Goal: Task Accomplishment & Management: Manage account settings

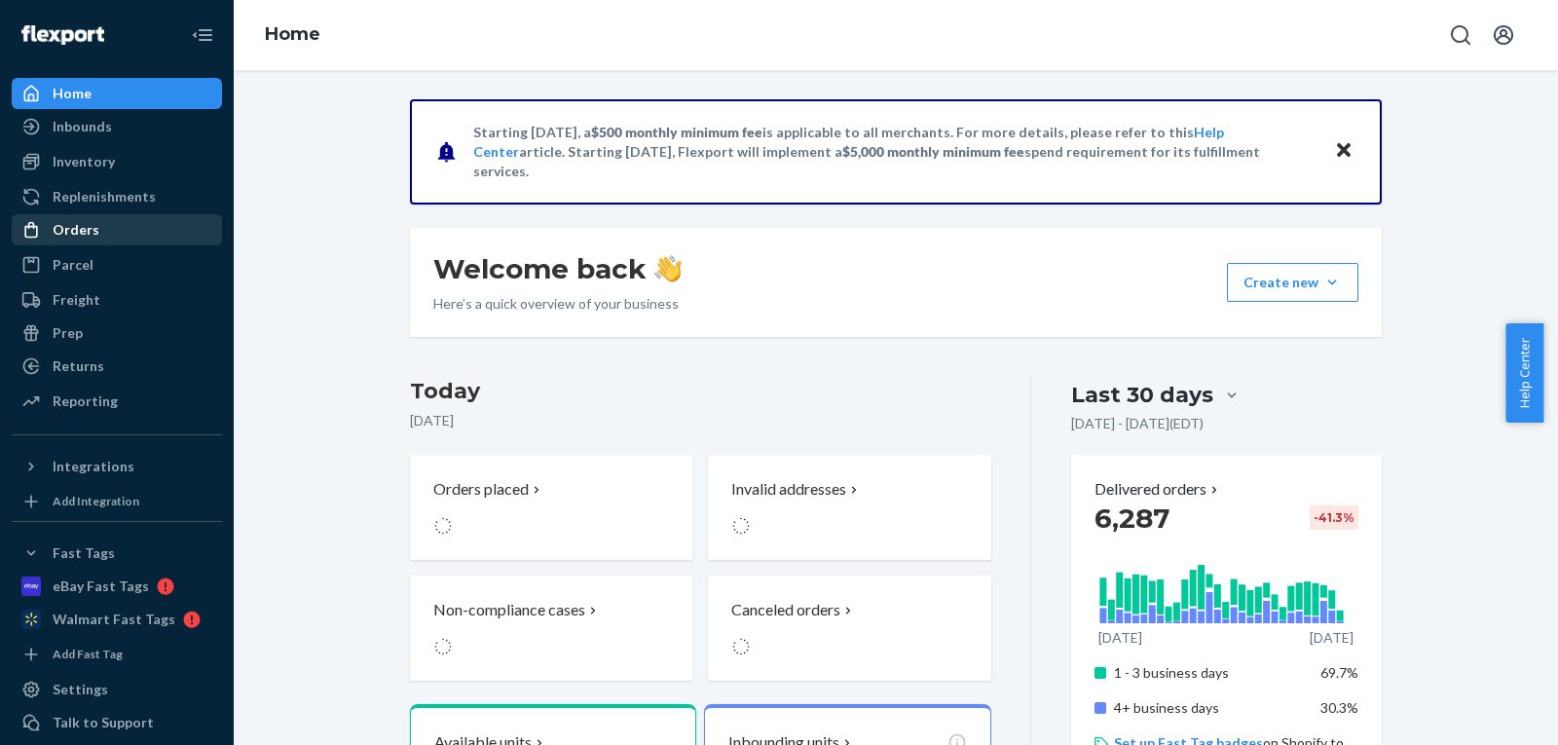
click at [105, 237] on div "Orders" at bounding box center [117, 229] width 207 height 27
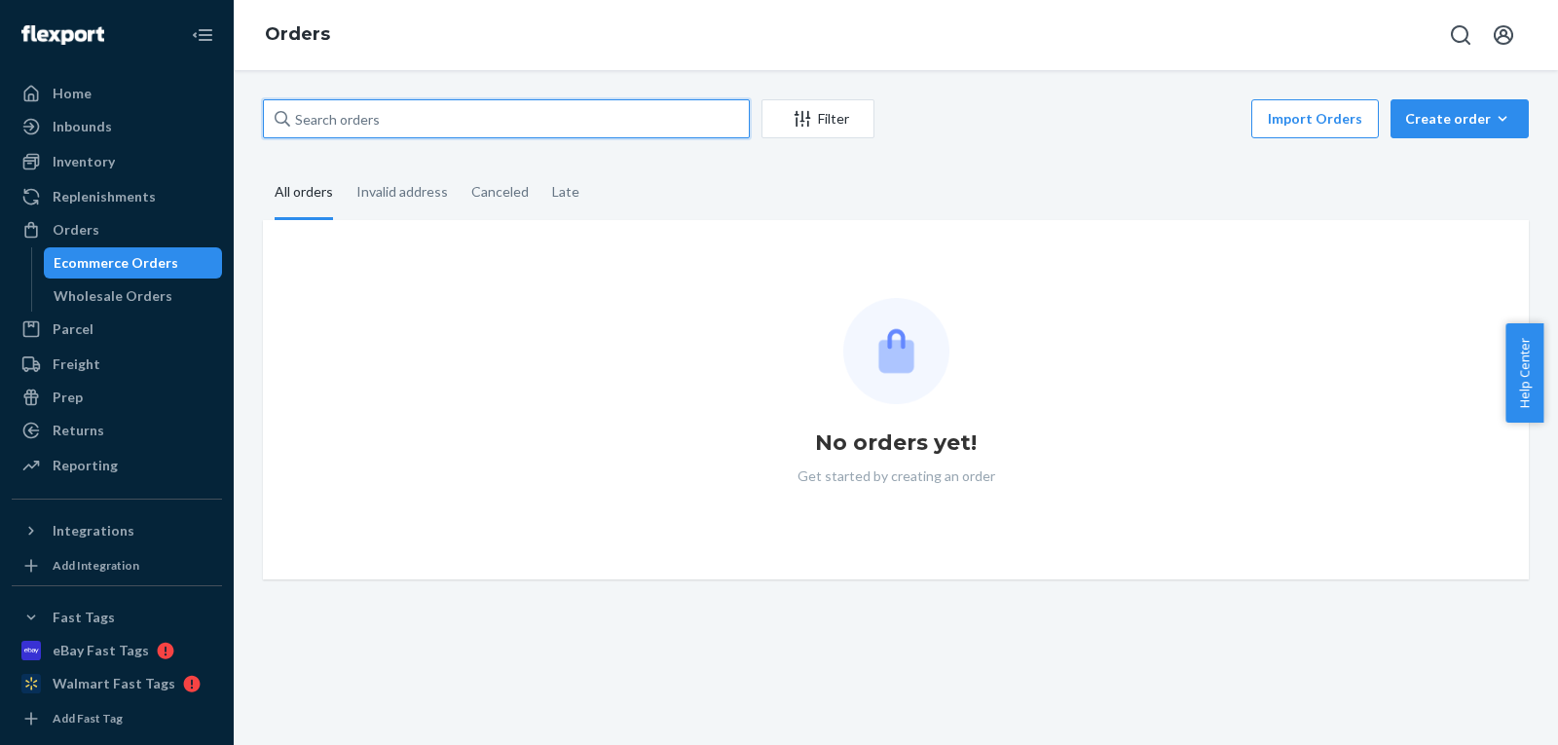
click at [497, 130] on input "text" at bounding box center [506, 118] width 487 height 39
paste input "[PERSON_NAME]"
type input "[PERSON_NAME]"
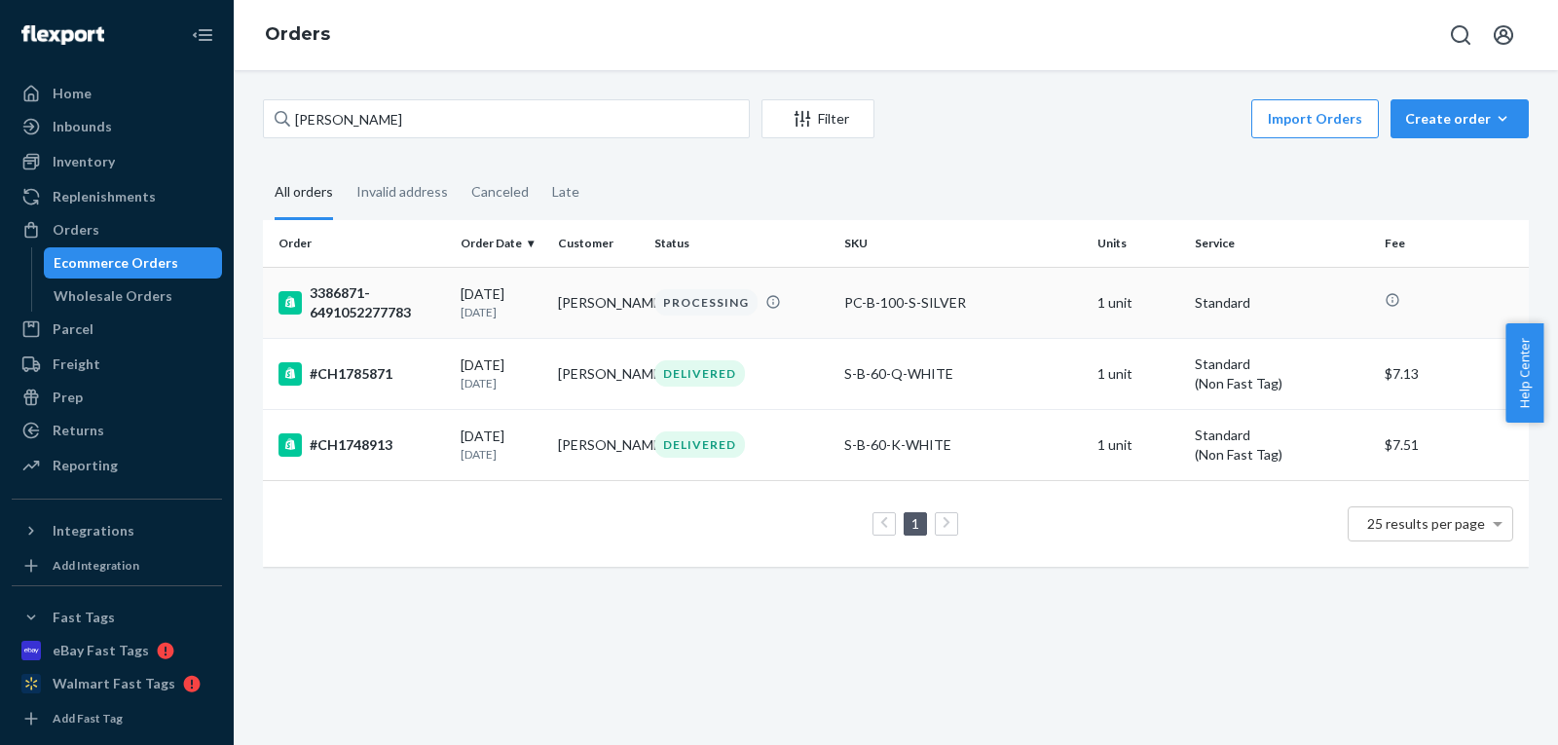
click at [595, 319] on td "[PERSON_NAME]" at bounding box center [598, 302] width 97 height 71
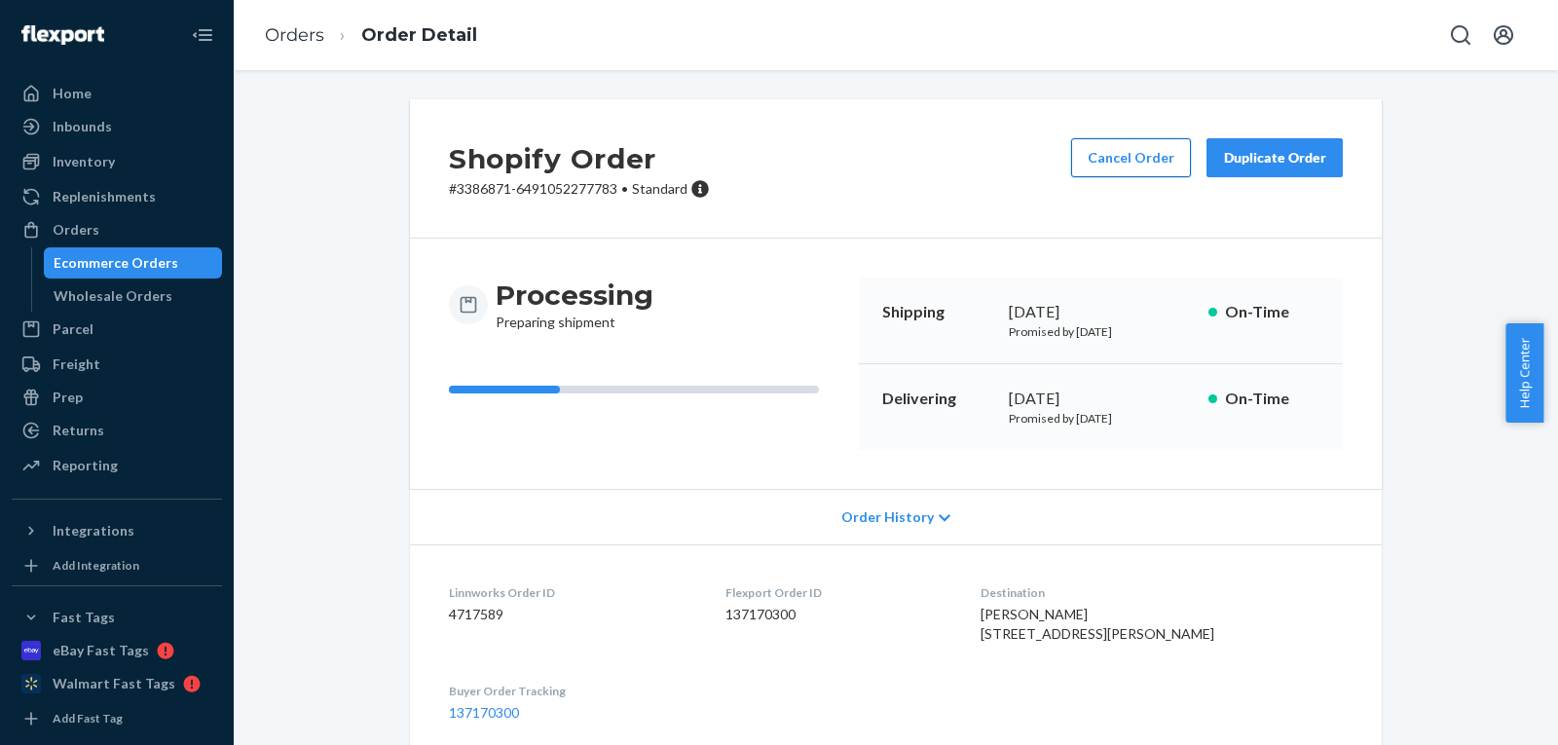
click at [1104, 174] on button "Cancel Order" at bounding box center [1131, 157] width 120 height 39
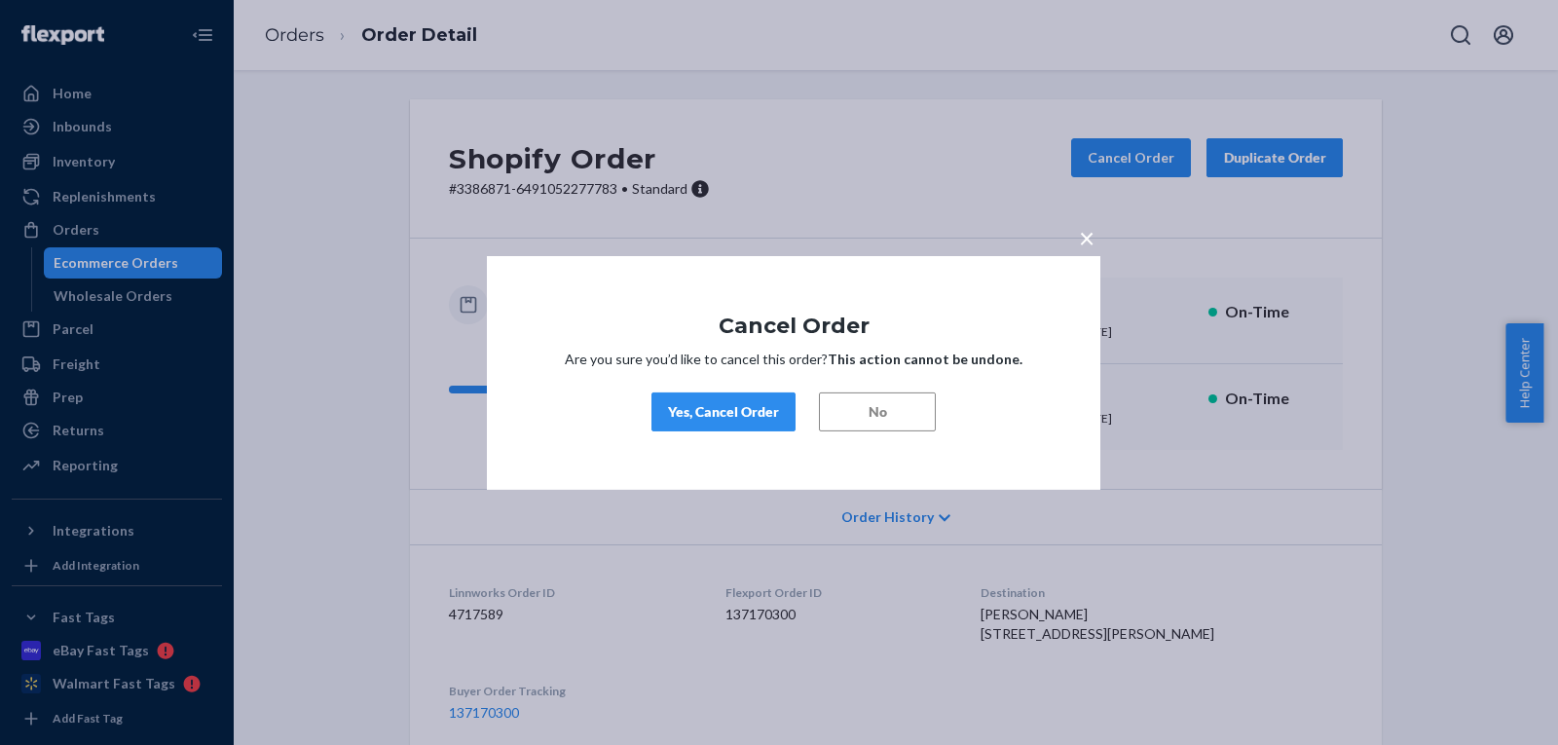
click at [754, 426] on button "Yes, Cancel Order" at bounding box center [724, 412] width 144 height 39
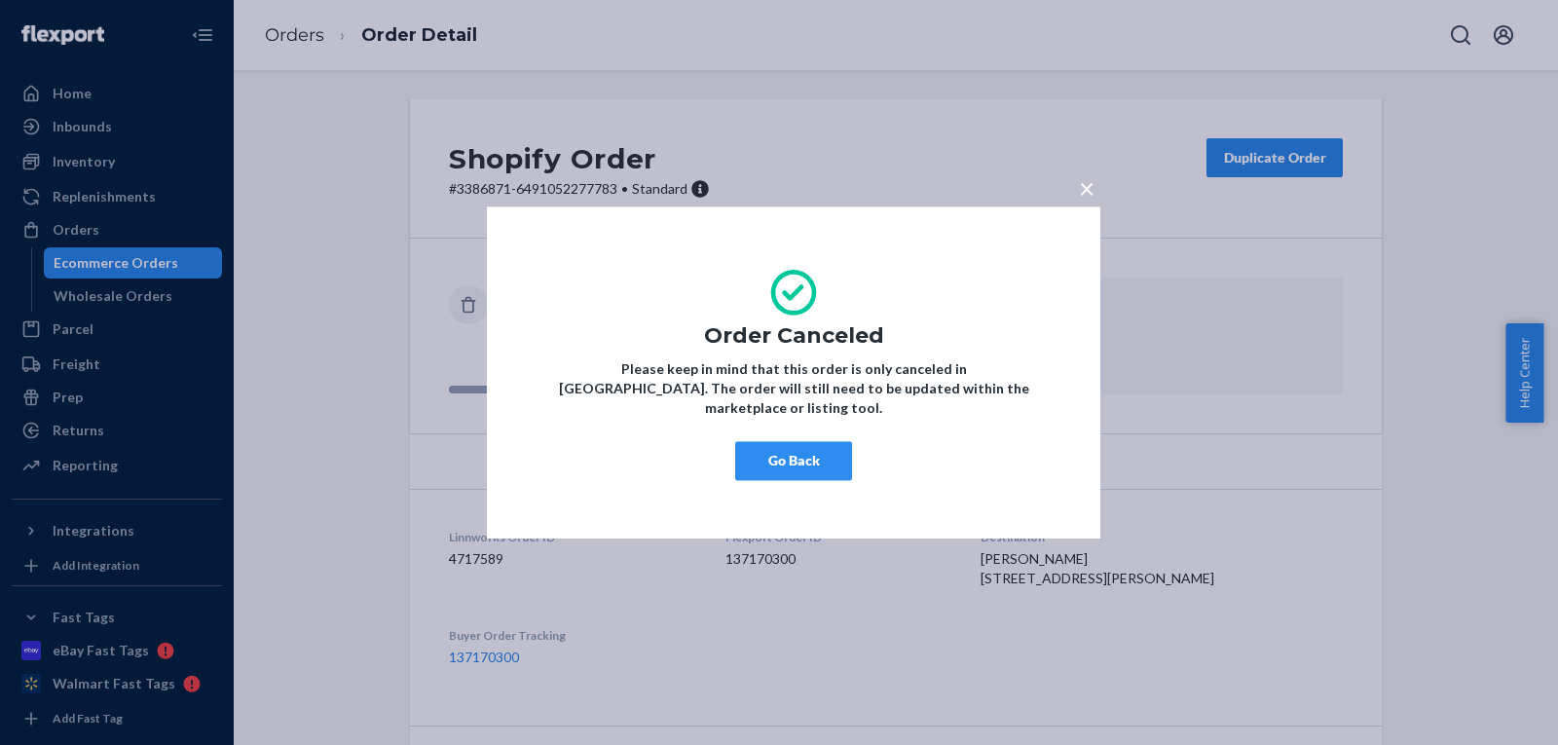
click at [769, 465] on button "Go Back" at bounding box center [793, 460] width 117 height 39
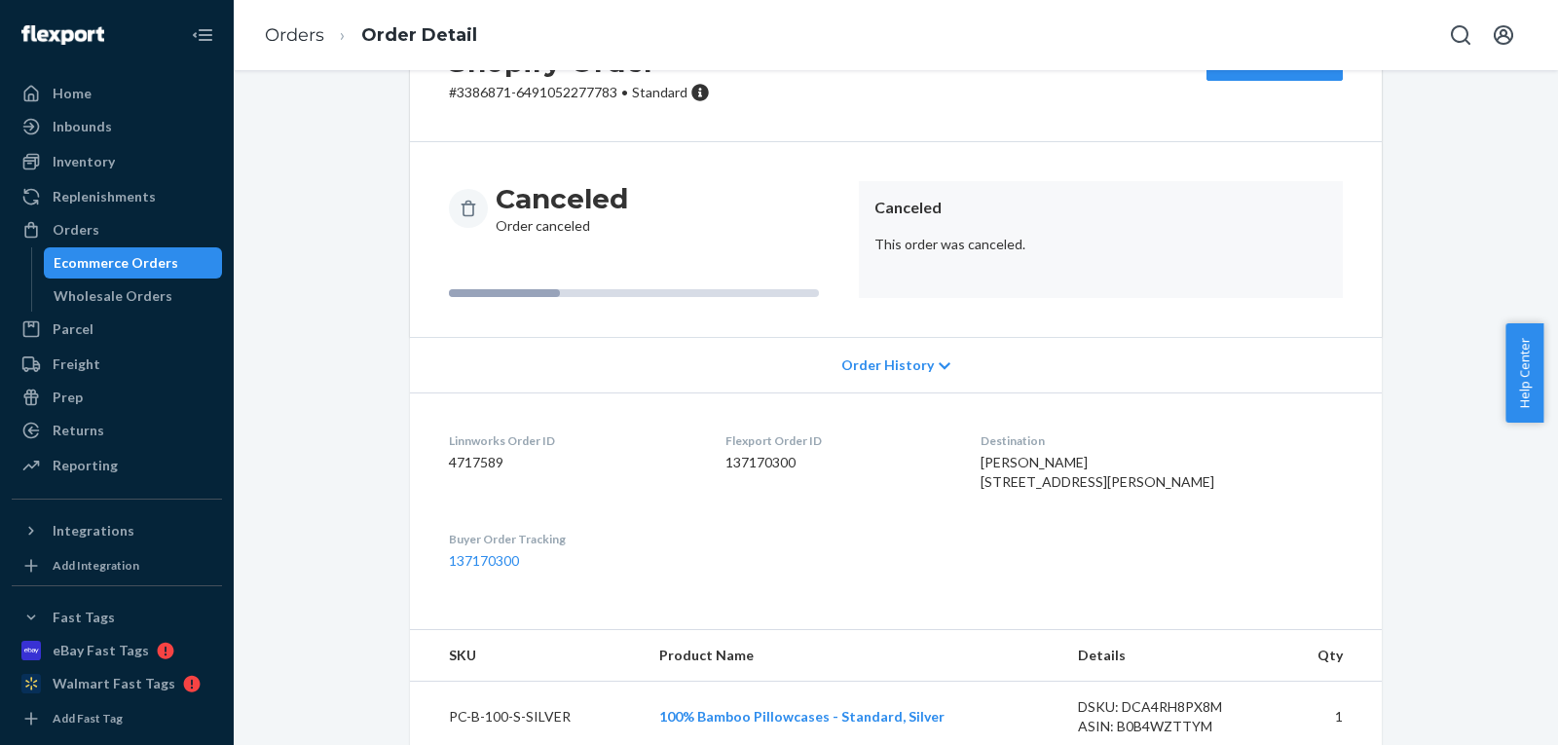
scroll to position [166, 0]
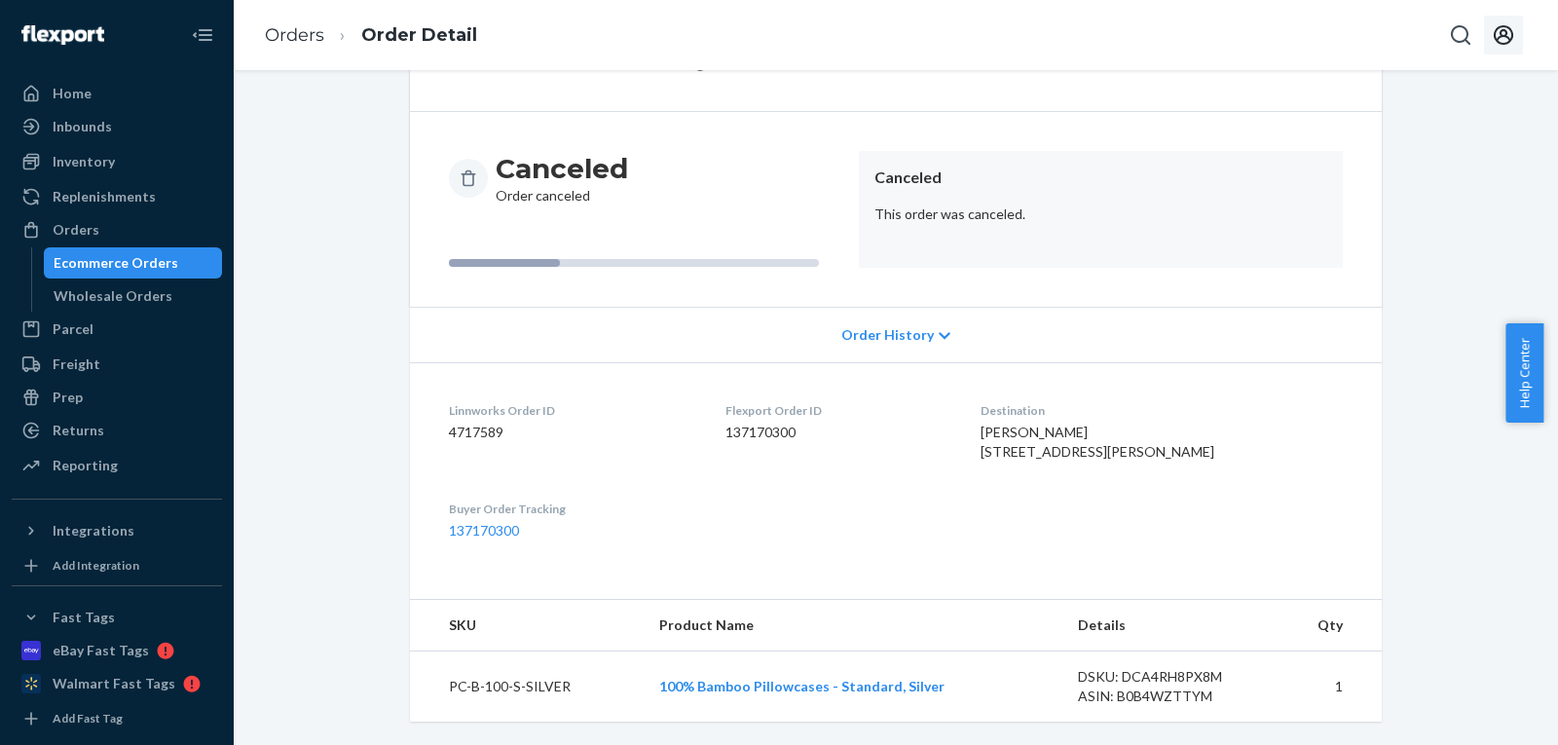
click at [1495, 36] on icon "Open account menu" at bounding box center [1503, 34] width 19 height 19
click at [1385, 208] on div "Log out" at bounding box center [1458, 209] width 146 height 36
